Goal: Transaction & Acquisition: Purchase product/service

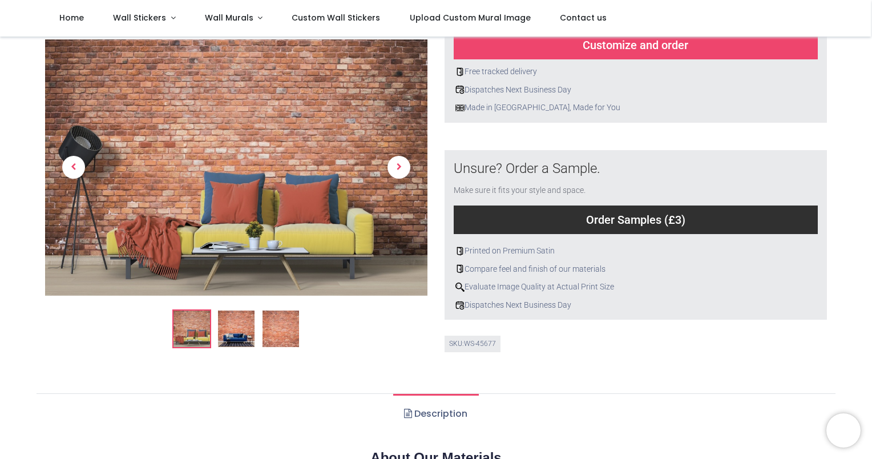
scroll to position [399, 0]
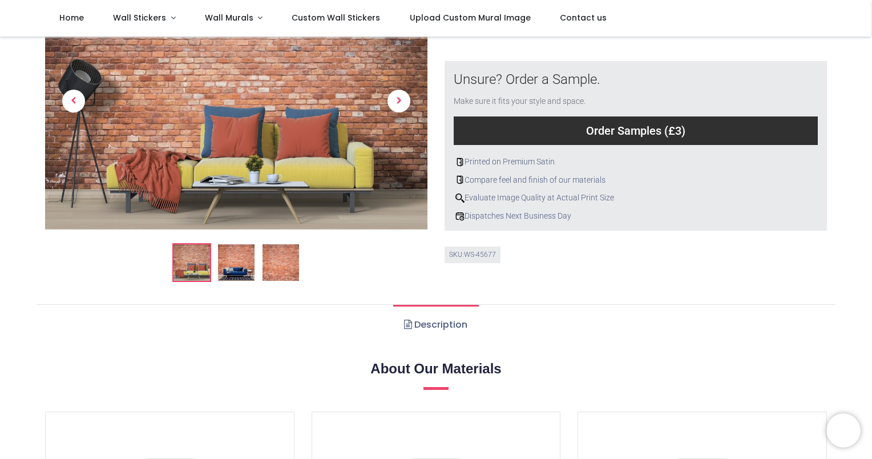
click at [436, 326] on link "Description" at bounding box center [435, 325] width 85 height 40
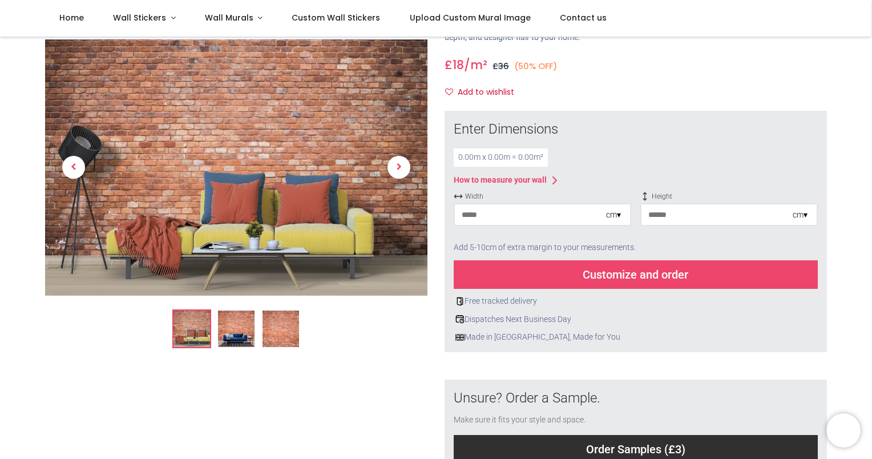
scroll to position [0, 0]
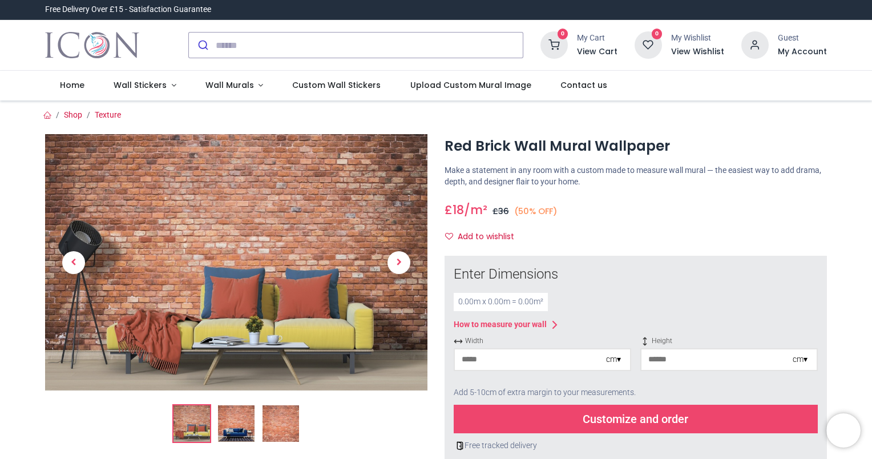
click at [675, 220] on div "£ 18 18.0 /m² GBP £ 36 (50% OFF) £ 36.00 Not Available For Sale Size 0cm (W) x …" at bounding box center [636, 222] width 382 height 50
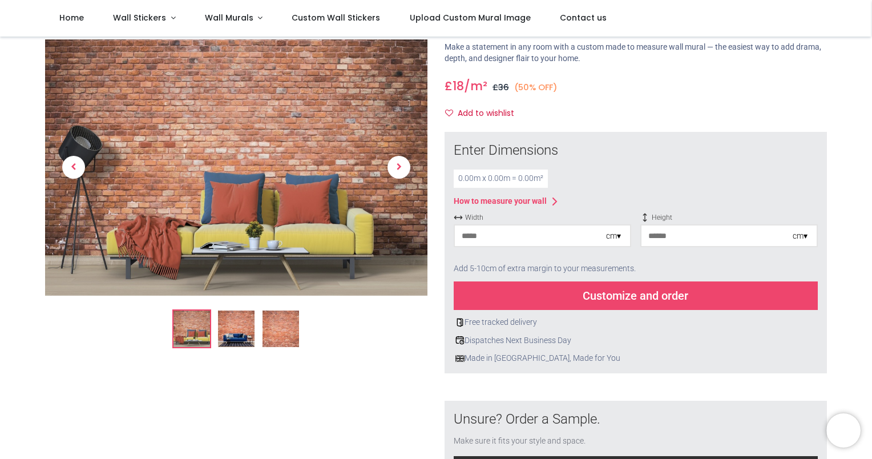
scroll to position [57, 0]
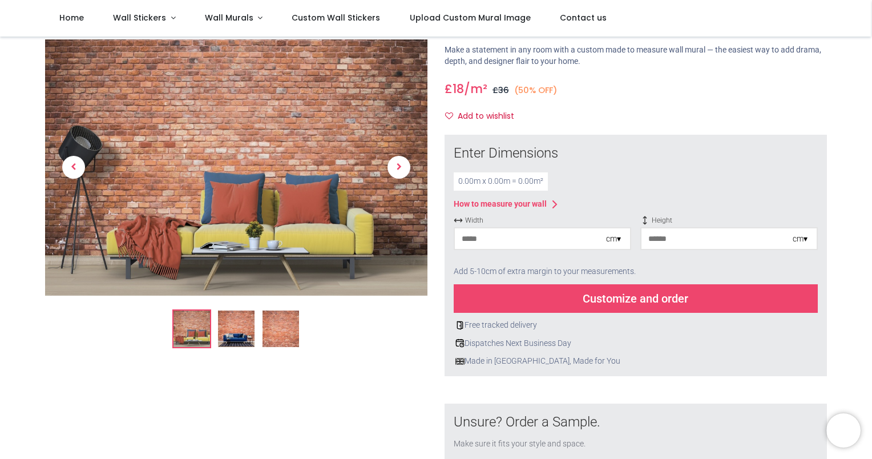
click at [392, 177] on link at bounding box center [398, 167] width 57 height 179
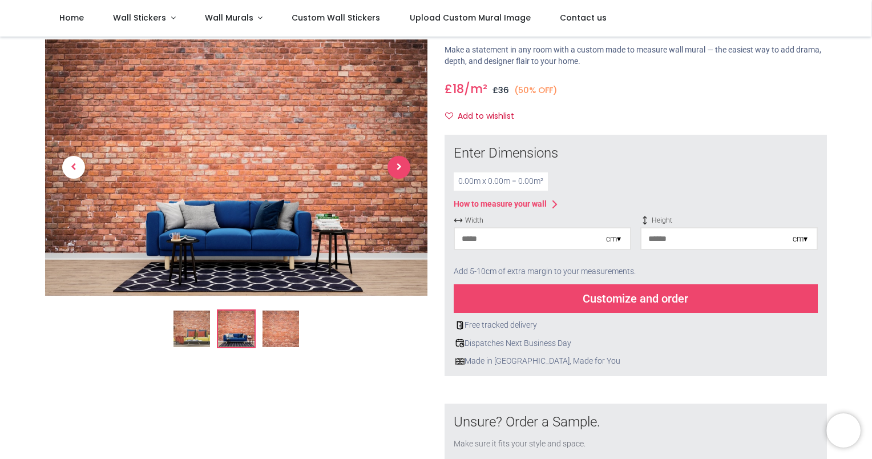
click at [393, 173] on span "Next" at bounding box center [398, 167] width 23 height 23
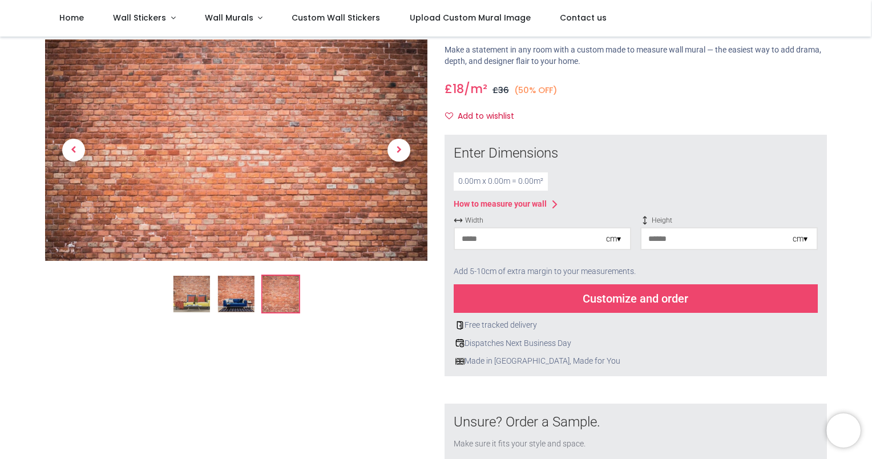
scroll to position [0, 0]
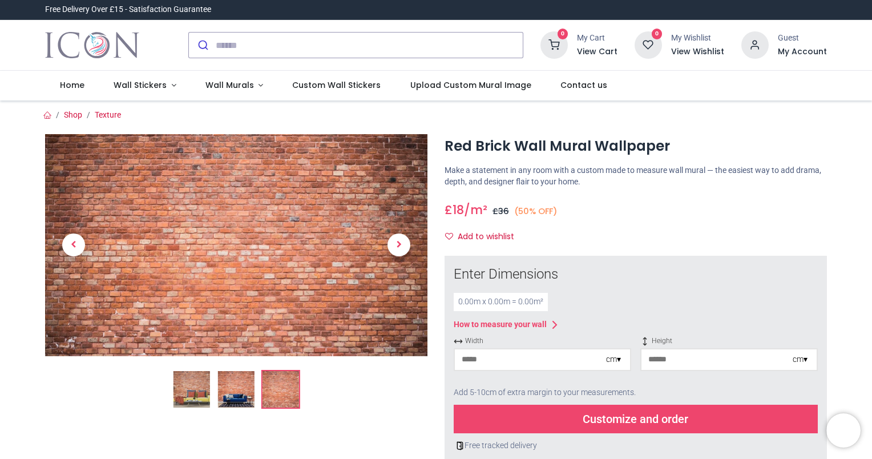
click at [500, 363] on input "number" at bounding box center [530, 359] width 151 height 21
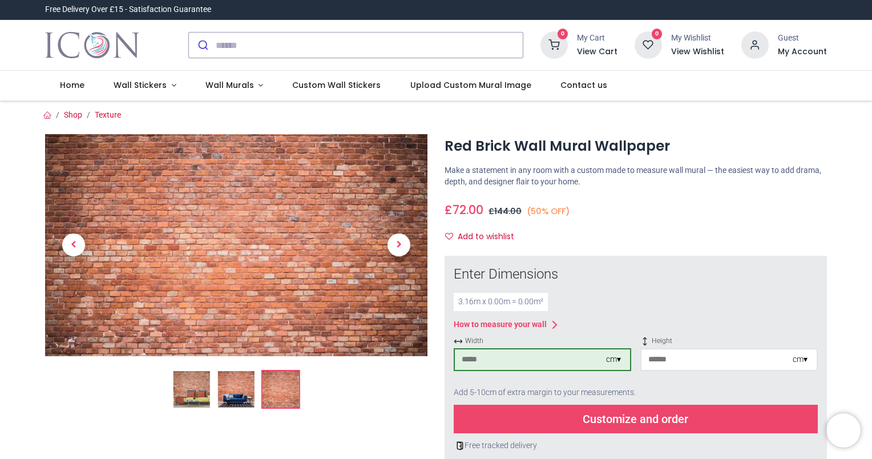
type input "***"
click at [698, 356] on input "number" at bounding box center [716, 359] width 151 height 21
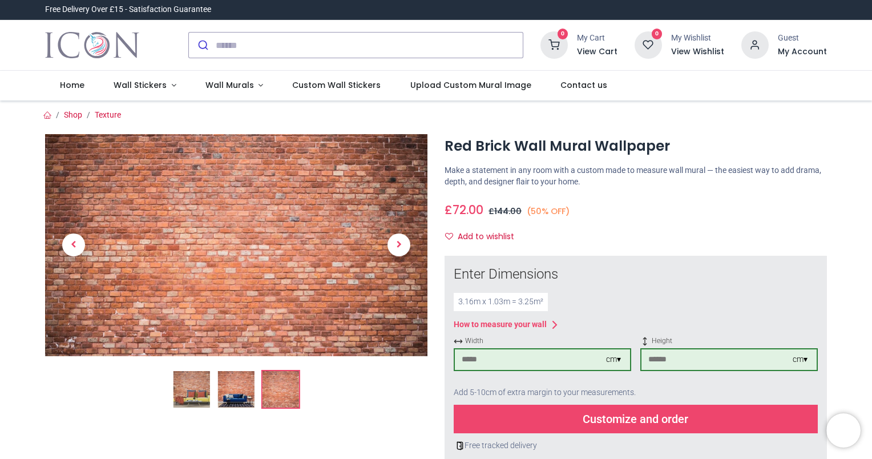
type input "***"
click at [390, 442] on div at bounding box center [236, 443] width 399 height 619
click at [726, 220] on div "£ 72.00 18.0 /m² GBP £ 144.00 (50% OFF) £ 36.00 Not Available For Sale Size 0cm…" at bounding box center [636, 222] width 382 height 50
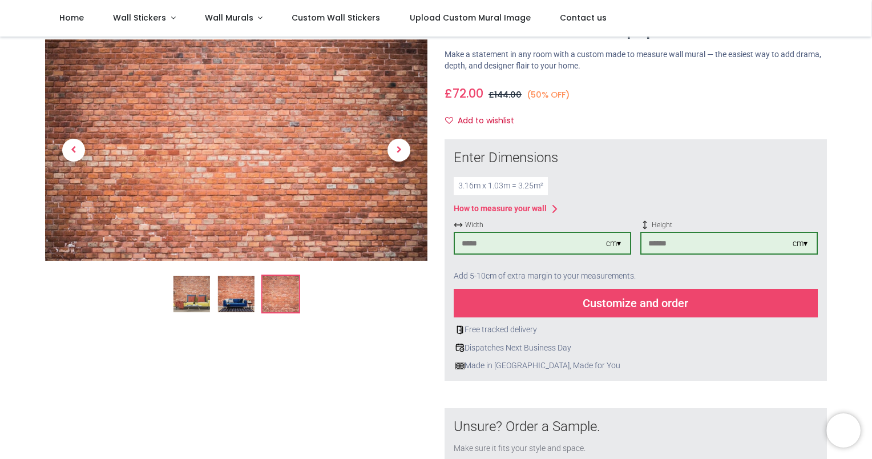
scroll to position [114, 0]
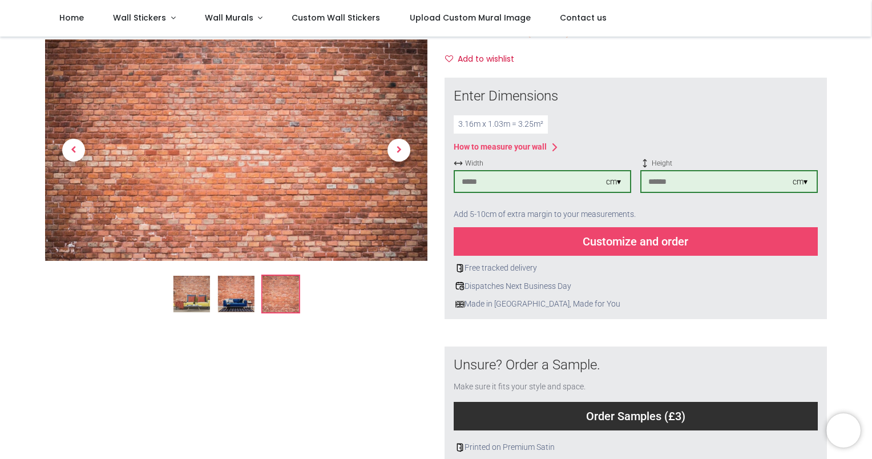
click at [682, 240] on div "Customize and order" at bounding box center [636, 241] width 364 height 29
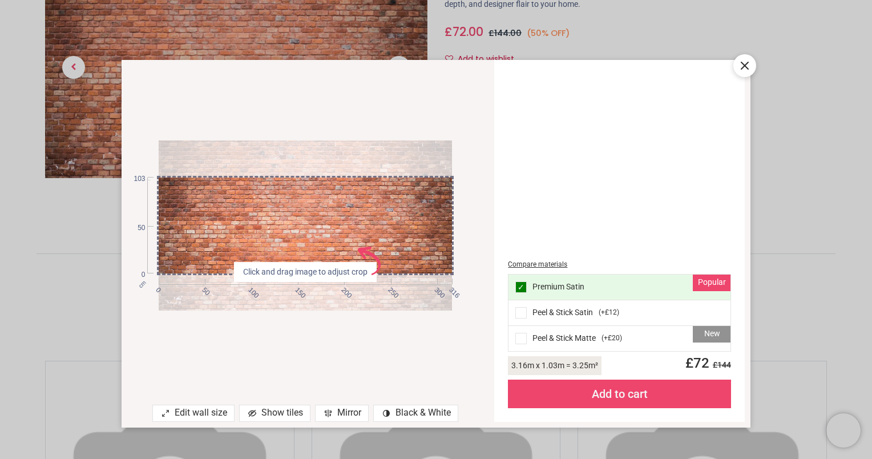
click at [523, 338] on span at bounding box center [520, 338] width 11 height 11
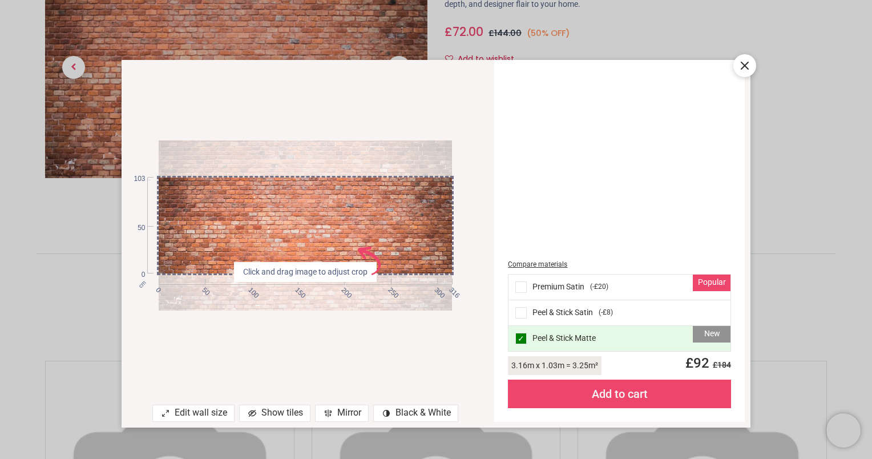
click at [519, 283] on span at bounding box center [520, 286] width 11 height 11
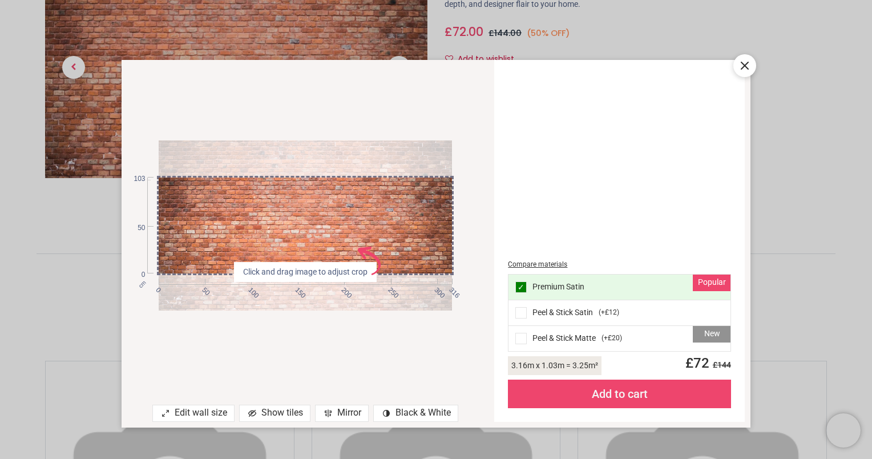
click at [615, 402] on div "Add to cart" at bounding box center [619, 393] width 223 height 29
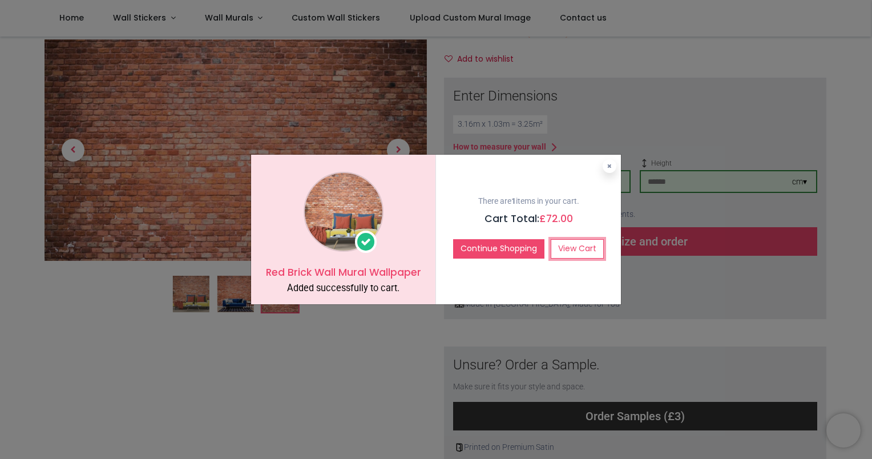
drag, startPoint x: 568, startPoint y: 246, endPoint x: 644, endPoint y: 269, distance: 80.0
click at [568, 246] on link "View Cart" at bounding box center [577, 248] width 53 height 19
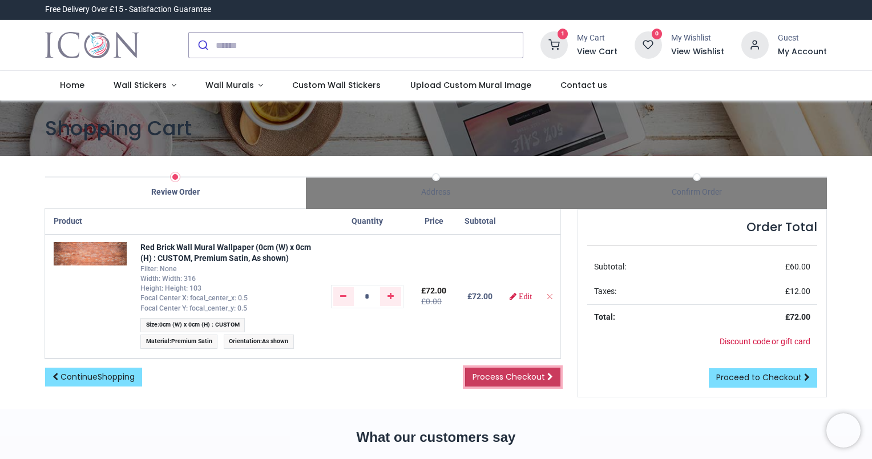
click at [497, 377] on span "Process Checkout" at bounding box center [508, 376] width 72 height 11
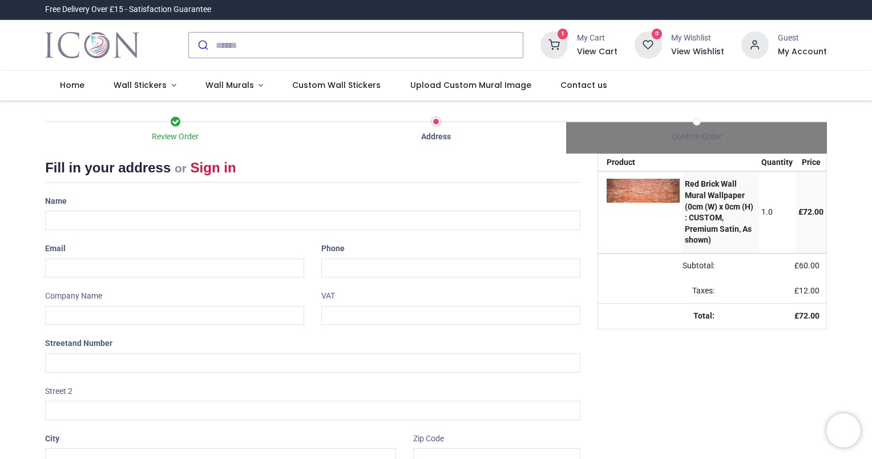
select select "***"
click at [560, 84] on span "Contact us" at bounding box center [583, 84] width 47 height 11
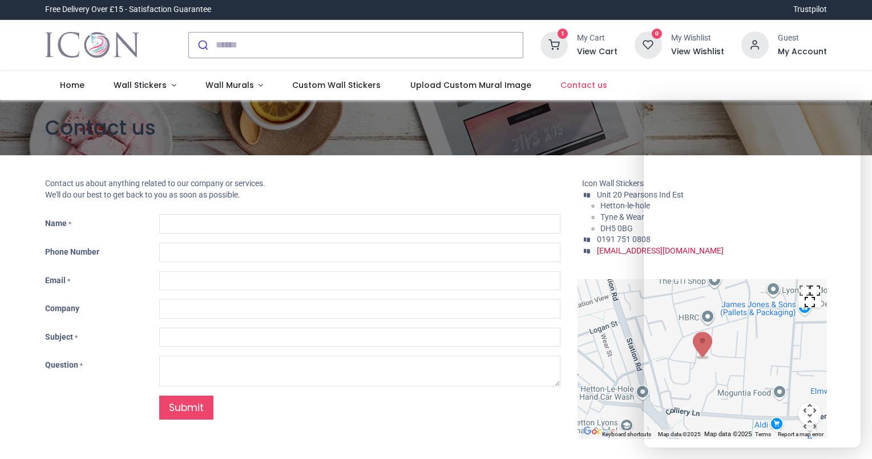
type input "***"
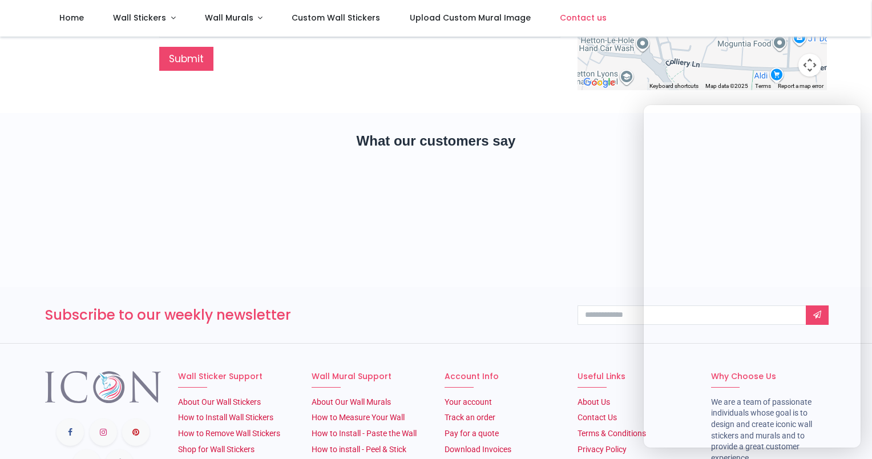
scroll to position [387, 0]
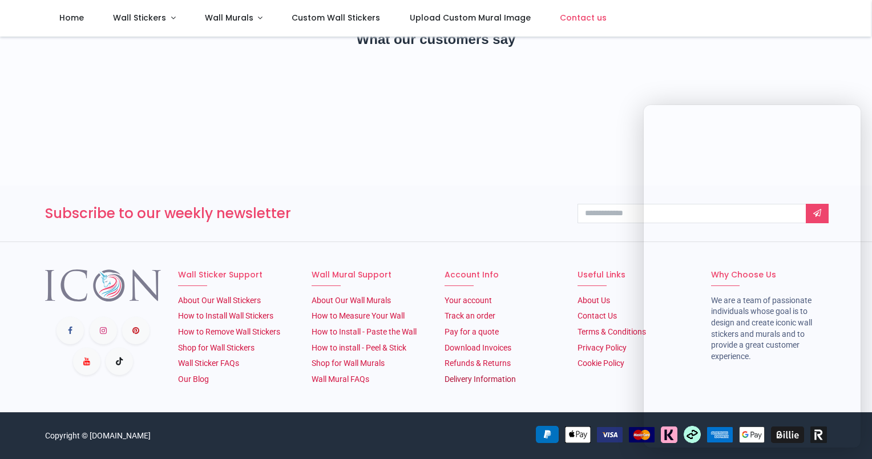
click at [469, 379] on link "Delivery Information" at bounding box center [480, 378] width 71 height 9
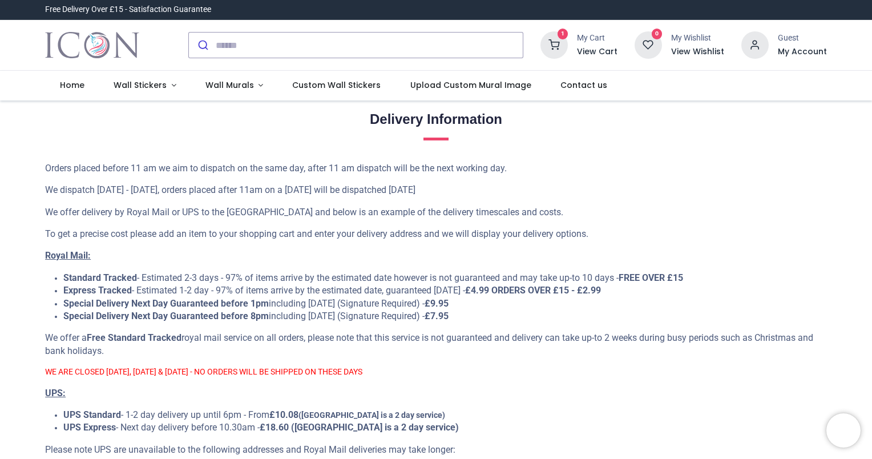
click at [740, 206] on p "We offer delivery by Royal Mail or UPS to the UK and below is an example of the…" at bounding box center [436, 212] width 782 height 13
